Goal: Communication & Community: Answer question/provide support

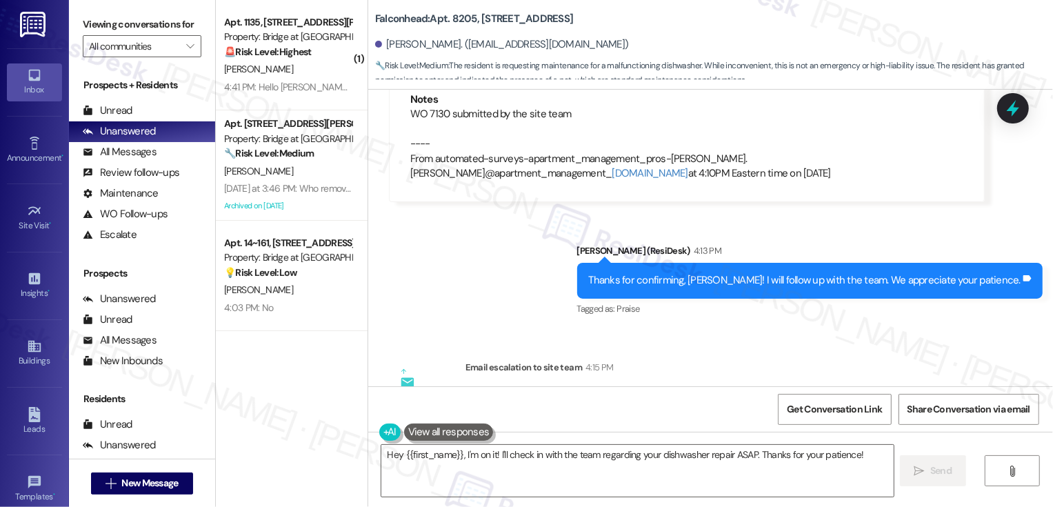
scroll to position [4214, 0]
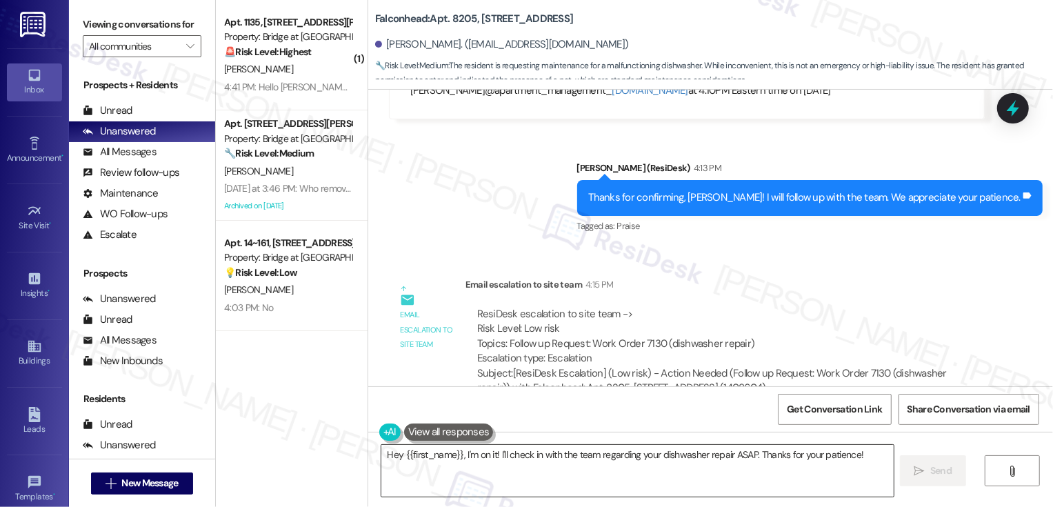
click at [665, 458] on textarea "Hey {{first_name}}, I'm on it! I'll check in with the team regarding your dishw…" at bounding box center [637, 471] width 512 height 52
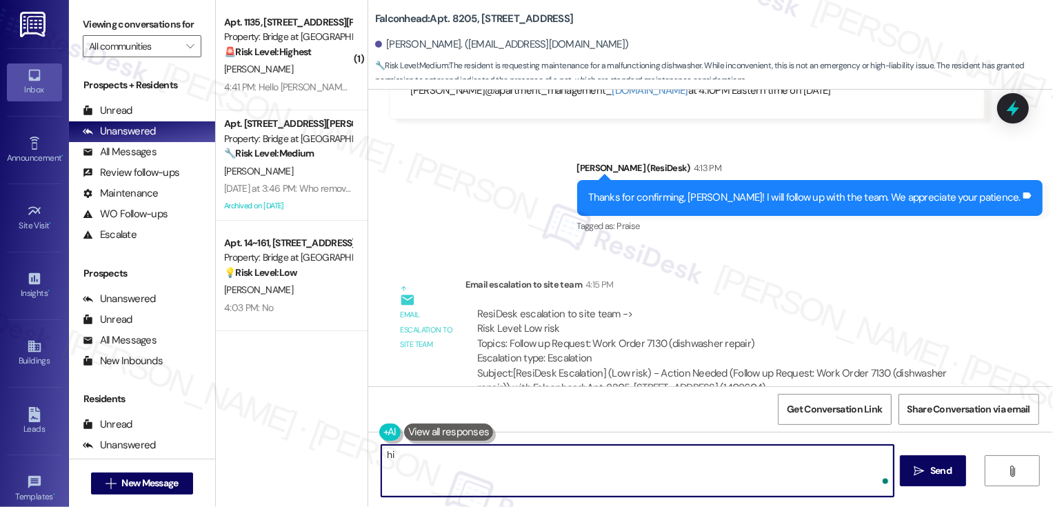
type textarea "h"
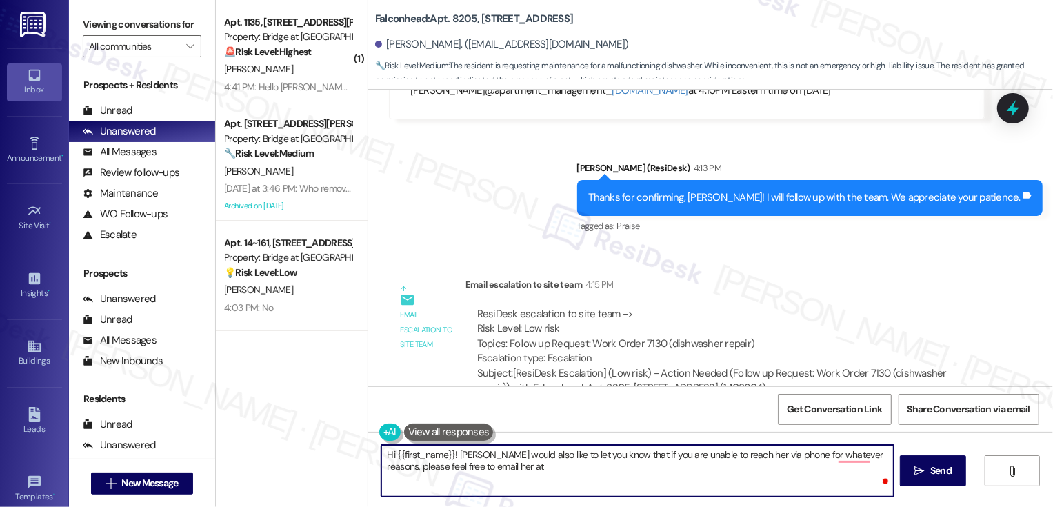
paste textarea "[EMAIL_ADDRESS][DOMAIN_NAME]"
paste textarea "asked me to let you know that if you’re ever unable to reach her by phone, you’…"
type textarea "Hi {{first_name}}! [PERSON_NAME] asked me to let you know that if you’re ever u…"
click at [676, 486] on textarea "Hi {{first_name}}! [PERSON_NAME] asked me to let you know that if you’re ever u…" at bounding box center [637, 471] width 512 height 52
click at [940, 478] on button " Send" at bounding box center [933, 470] width 67 height 31
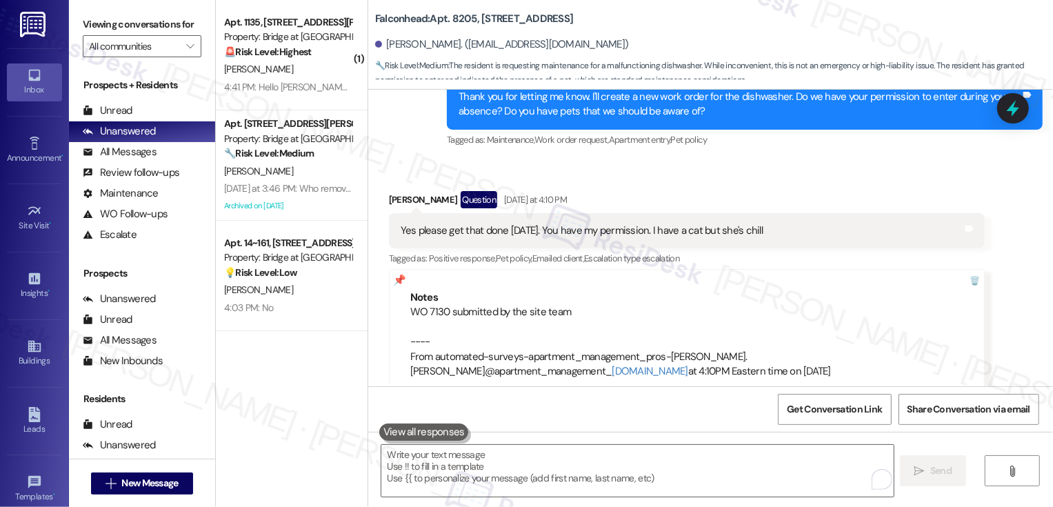
scroll to position [3927, 0]
